Goal: Information Seeking & Learning: Learn about a topic

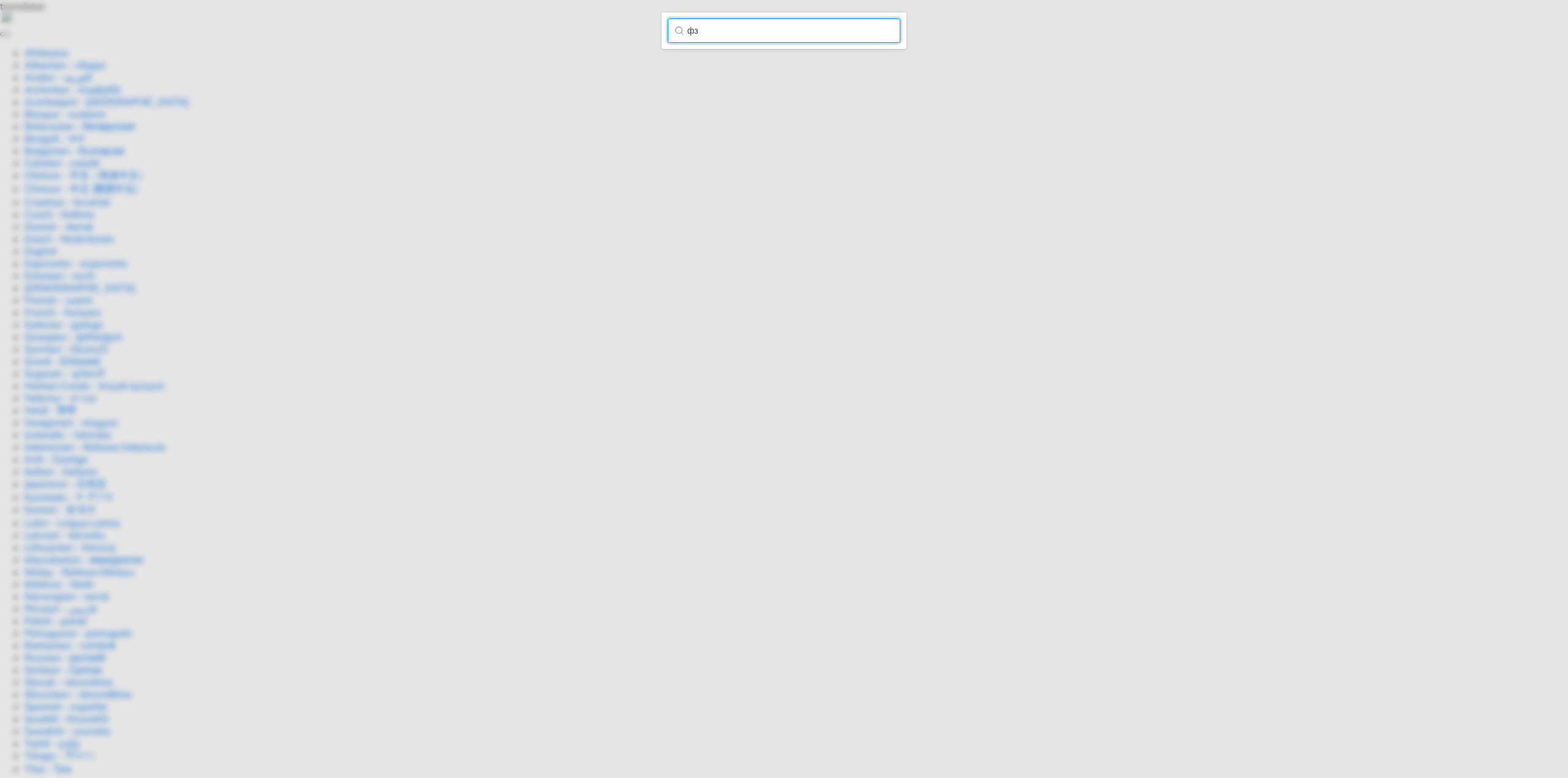
type input "ф"
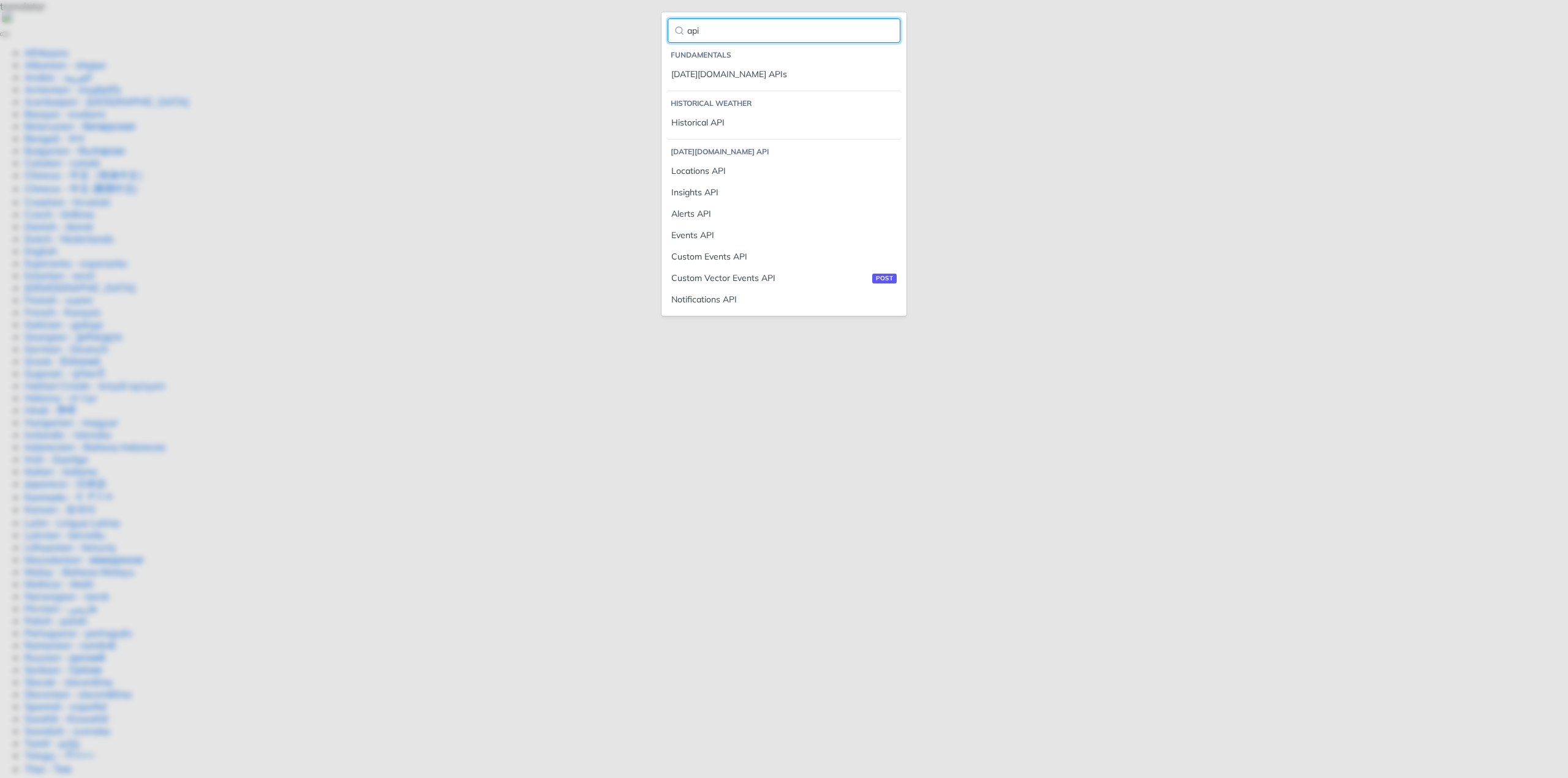
type input "api"
click at [693, 73] on div "[DATE][DOMAIN_NAME] APIs" at bounding box center [784, 74] width 225 height 13
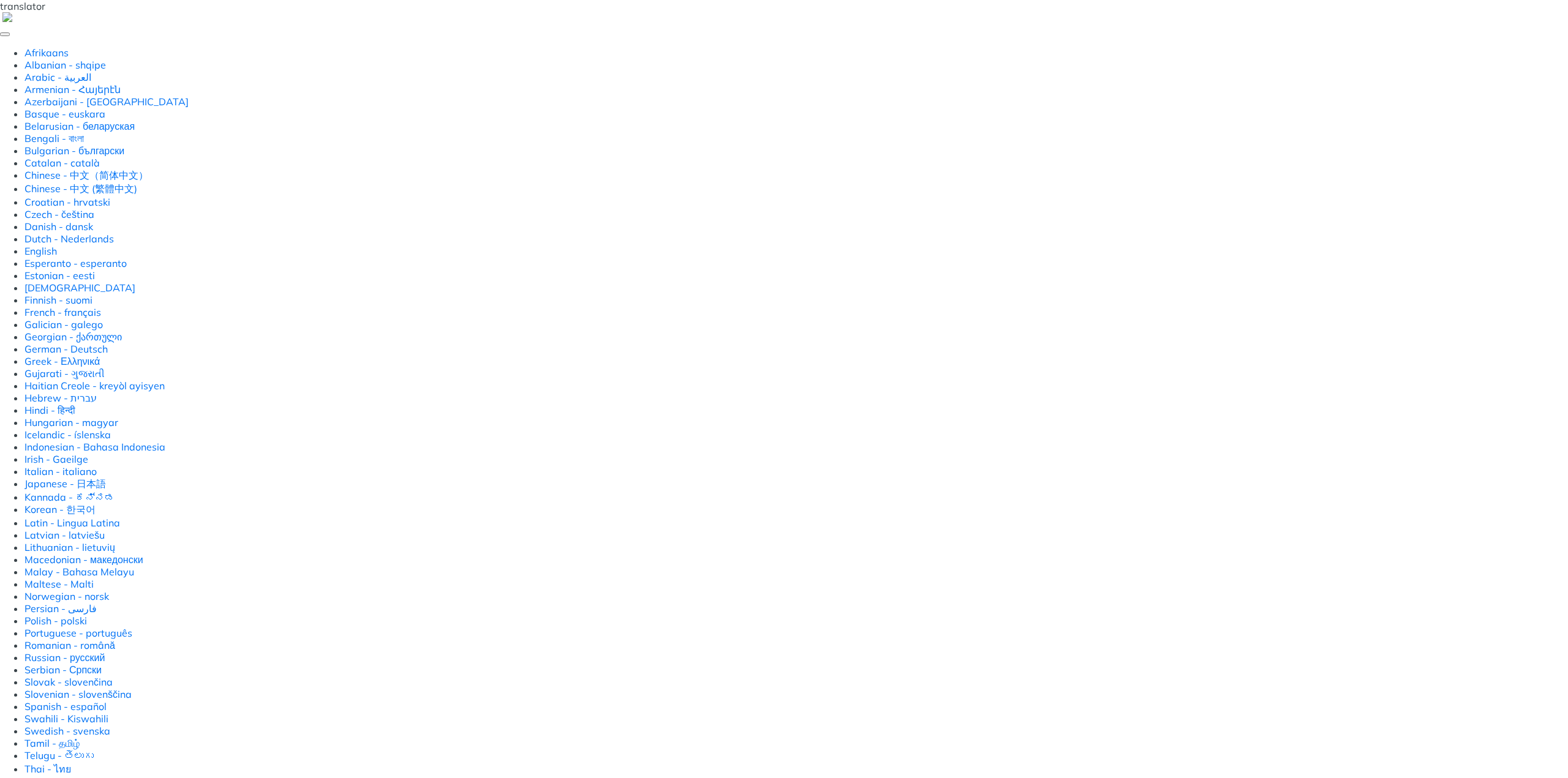
scroll to position [306, 0]
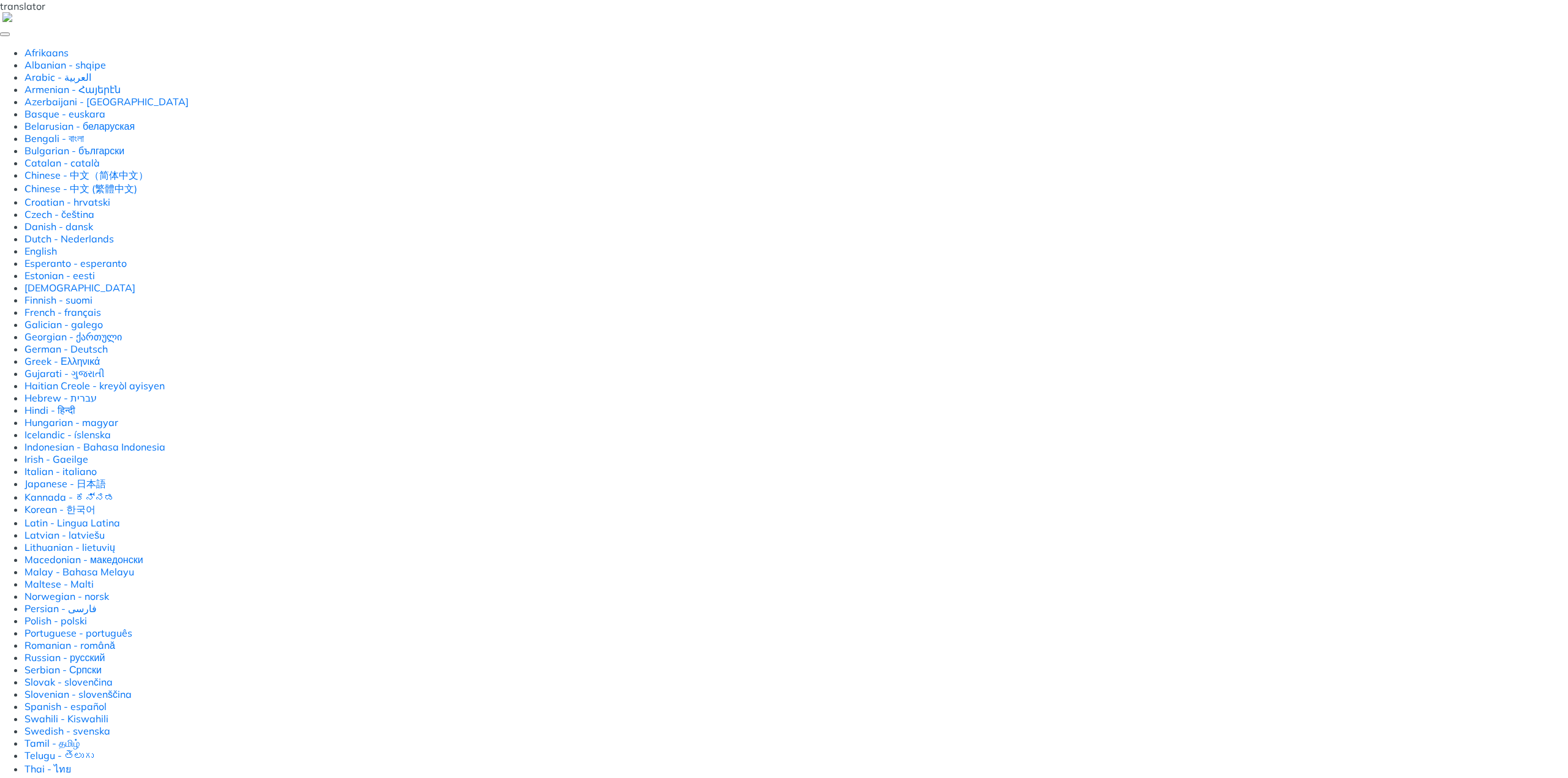
select select "true"
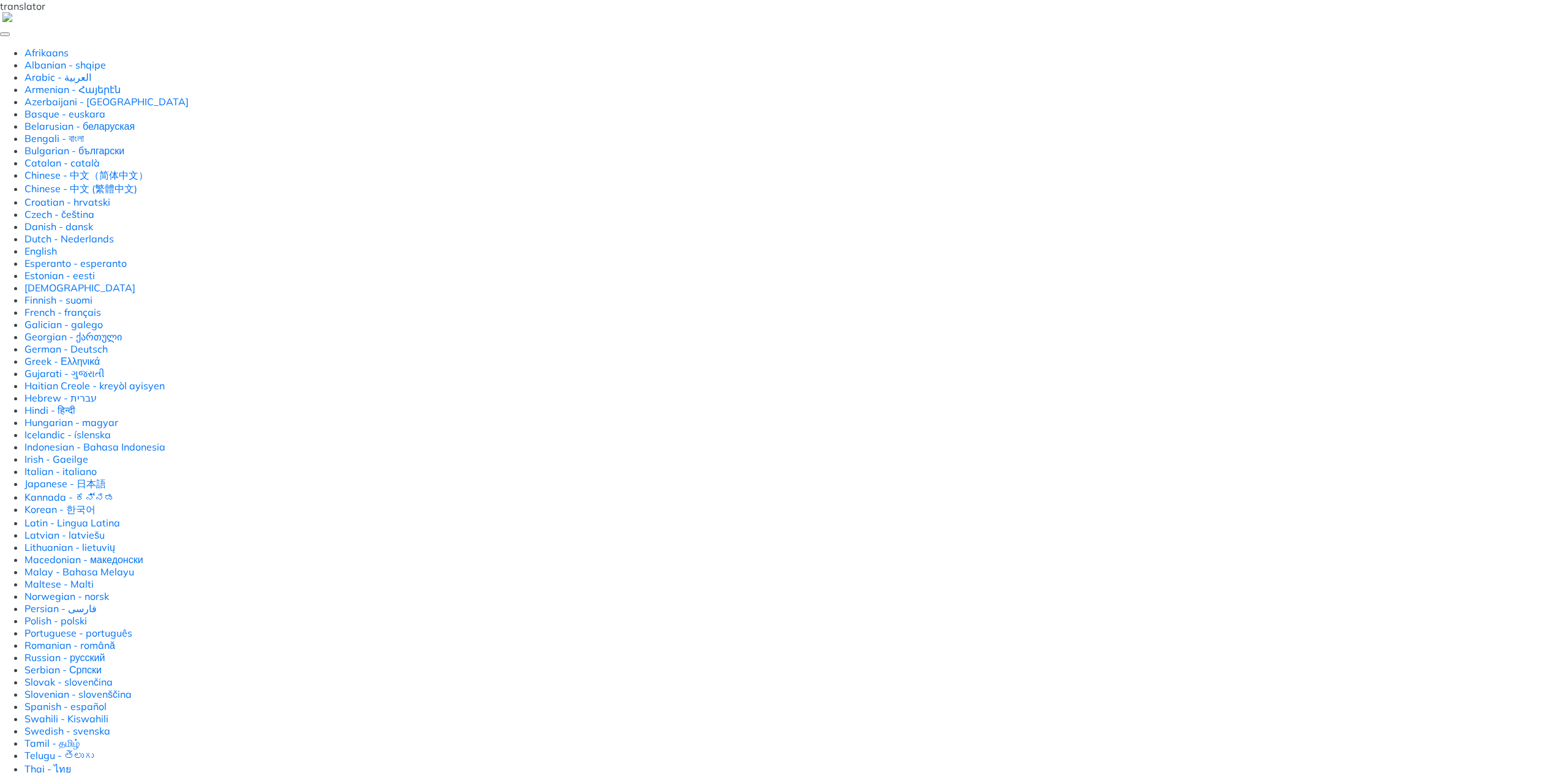
scroll to position [184, 0]
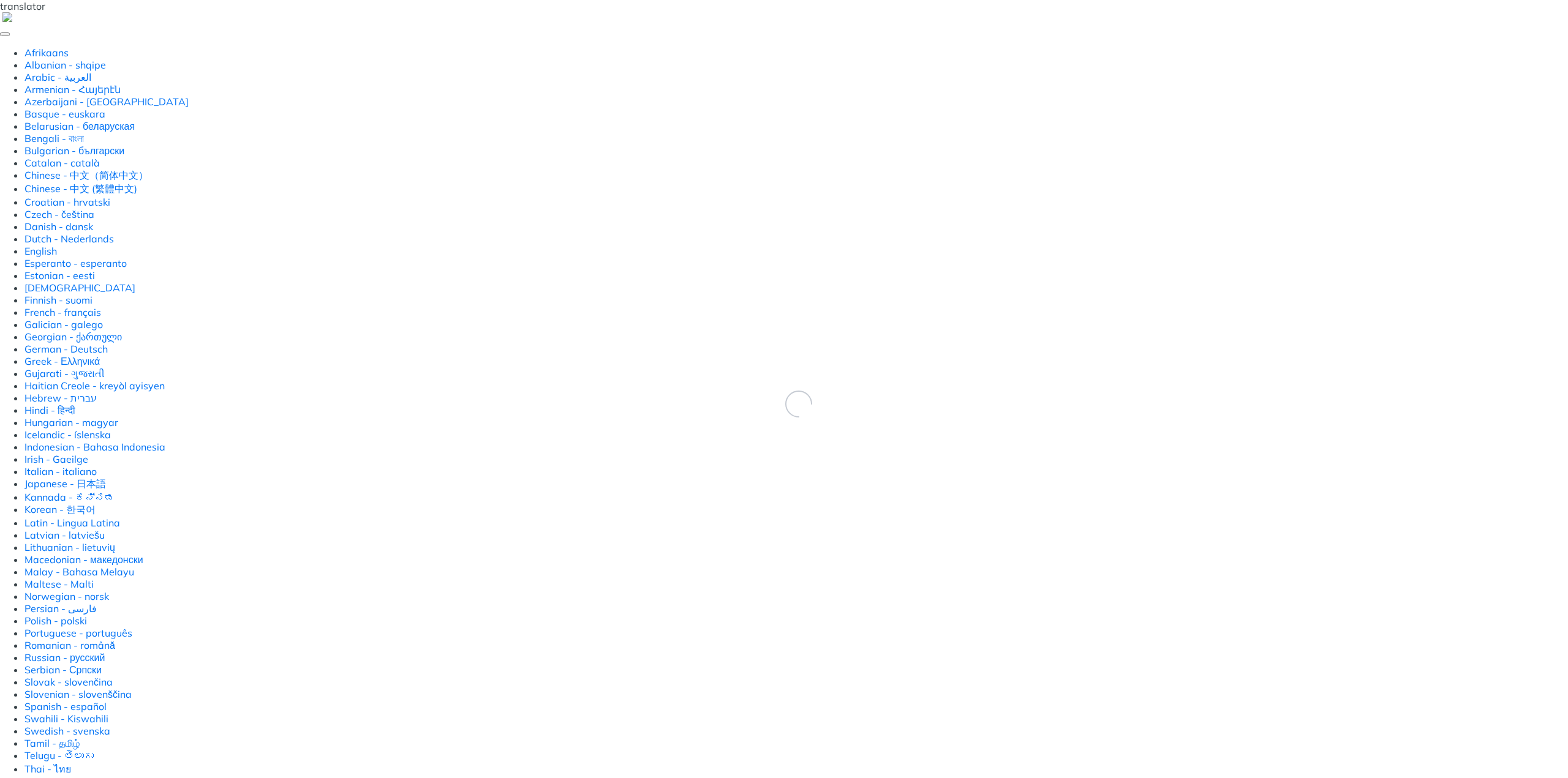
scroll to position [36, 0]
